Goal: Complete application form

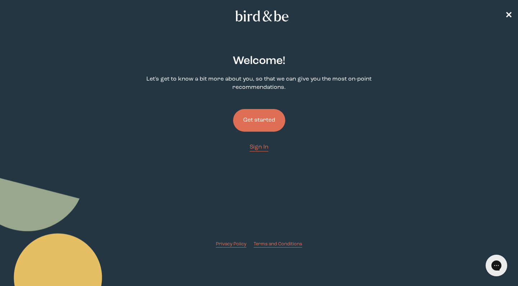
click at [276, 118] on button "Get started" at bounding box center [259, 120] width 52 height 23
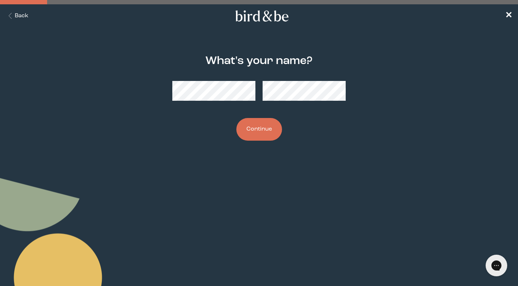
drag, startPoint x: 291, startPoint y: 104, endPoint x: 306, endPoint y: 134, distance: 33.9
click at [306, 134] on div "What's your name? Continue" at bounding box center [258, 98] width 247 height 109
click at [239, 129] on button "Continue" at bounding box center [259, 129] width 46 height 23
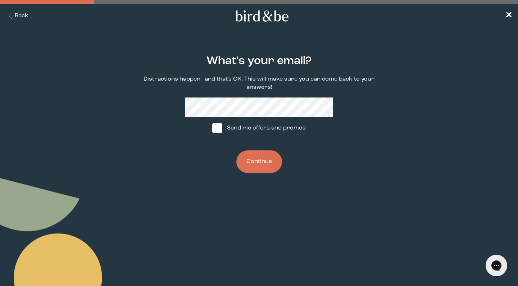
click at [221, 130] on span at bounding box center [217, 128] width 10 height 10
click at [212, 128] on input "Send me offers and promos" at bounding box center [212, 128] width 0 height 0
checkbox input "true"
click at [262, 167] on button "Continue" at bounding box center [259, 161] width 46 height 23
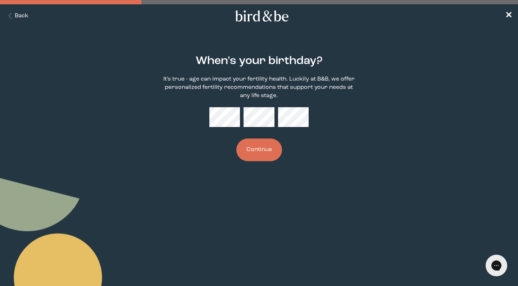
click at [258, 146] on button "Continue" at bounding box center [259, 149] width 46 height 23
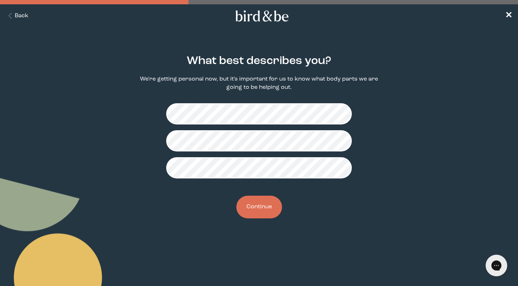
click at [270, 210] on button "Continue" at bounding box center [259, 207] width 46 height 23
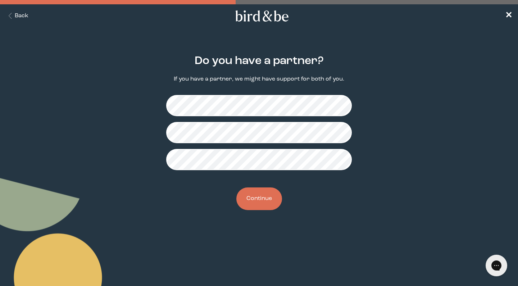
click at [271, 199] on button "Continue" at bounding box center [259, 198] width 46 height 23
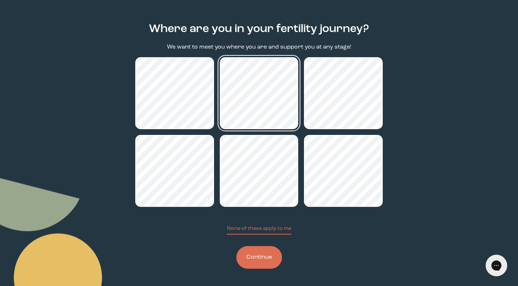
scroll to position [32, 0]
click at [266, 251] on button "Continue" at bounding box center [259, 257] width 46 height 23
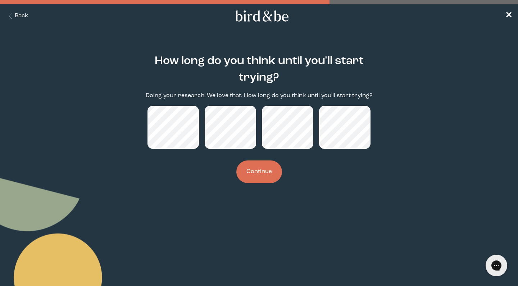
click at [267, 182] on button "Continue" at bounding box center [259, 171] width 46 height 23
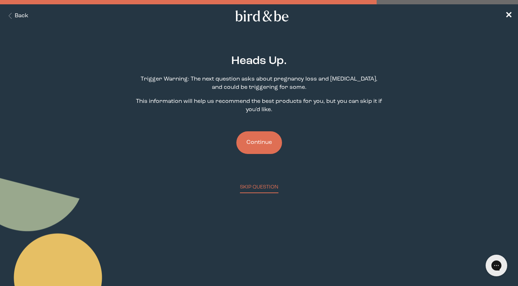
click at [265, 147] on button "Continue" at bounding box center [259, 142] width 46 height 23
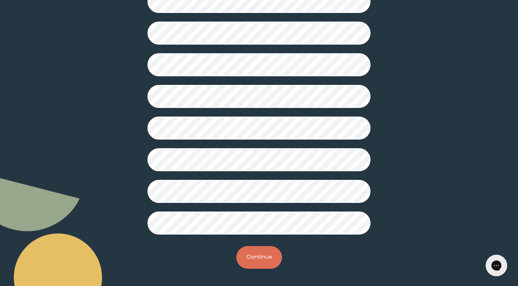
scroll to position [164, 0]
click at [275, 258] on button "Continue" at bounding box center [259, 257] width 46 height 23
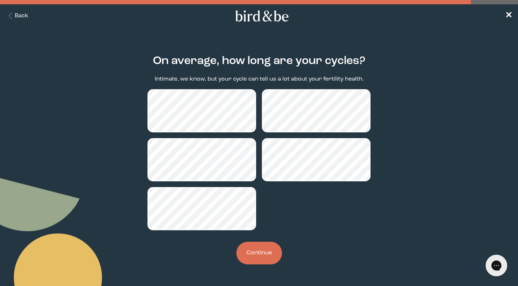
click at [262, 257] on button "Continue" at bounding box center [259, 253] width 46 height 23
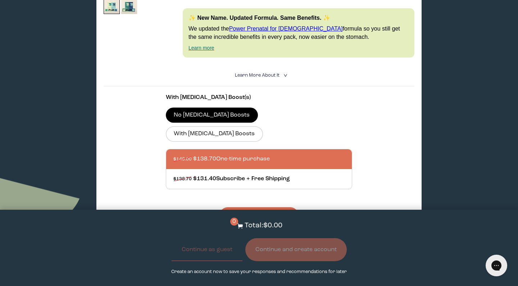
scroll to position [210, 0]
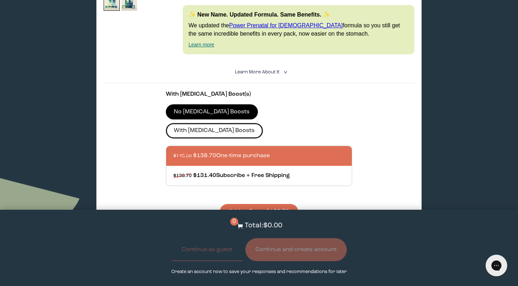
click at [263, 123] on label "With [MEDICAL_DATA] Boosts" at bounding box center [214, 130] width 97 height 15
click at [0, 0] on input "With [MEDICAL_DATA] Boosts" at bounding box center [0, 0] width 0 height 0
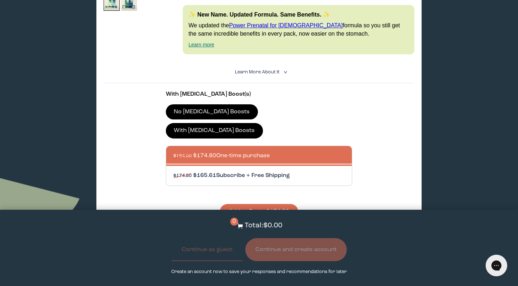
click at [296, 166] on div at bounding box center [266, 176] width 186 height 20
click at [173, 171] on input "$174.80 $165.61 Subscribe + Free Shipping" at bounding box center [173, 171] width 0 height 0
radio input "true"
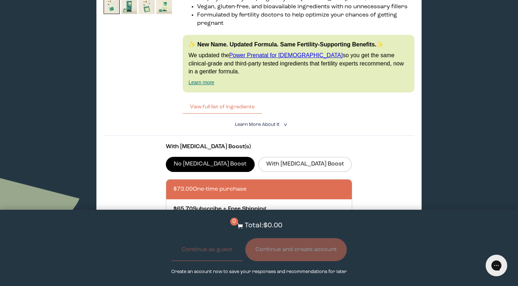
scroll to position [1591, 0]
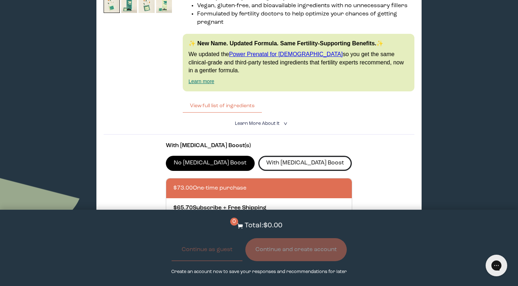
click at [279, 156] on label "With [MEDICAL_DATA] Boost" at bounding box center [305, 163] width 94 height 15
click at [0, 0] on input "With [MEDICAL_DATA] Boost" at bounding box center [0, 0] width 0 height 0
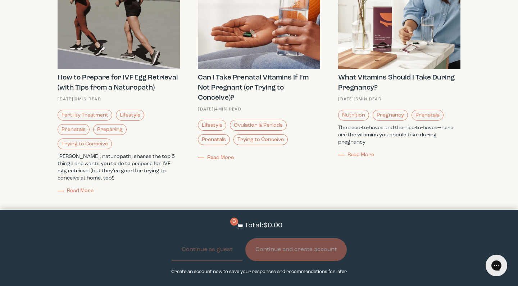
scroll to position [1977, 0]
click at [256, 72] on h3 "Can I Take Prenatal Vitamins If I’m Not Pregnant (or Trying to Conceive)?" at bounding box center [259, 87] width 122 height 30
click at [256, 74] on strong "Can I Take Prenatal Vitamins If I’m Not Pregnant (or Trying to Conceive)?" at bounding box center [253, 87] width 111 height 27
click at [206, 72] on div "Can I Take Prenatal Vitamins If I’m Not Pregnant (or Trying to Conceive)? [DATE…" at bounding box center [259, 116] width 122 height 89
click at [216, 155] on span "Read More" at bounding box center [220, 157] width 27 height 5
